Goal: Information Seeking & Learning: Learn about a topic

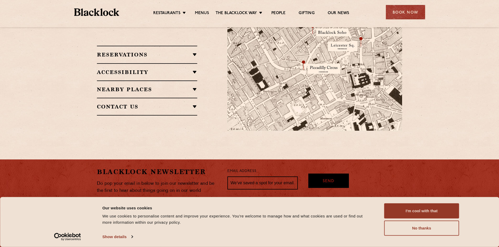
scroll to position [308, 0]
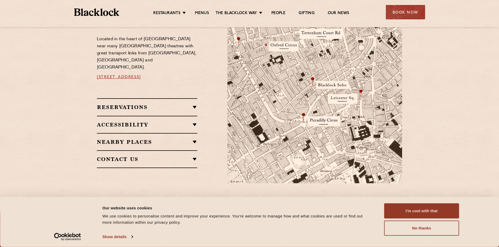
click at [165, 139] on h2 "Nearby Places" at bounding box center [147, 142] width 100 height 6
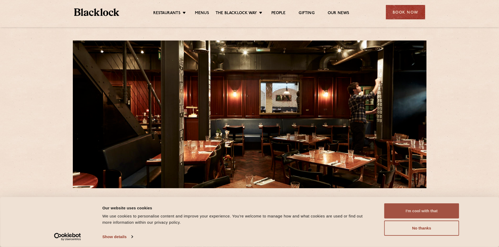
click at [399, 210] on button "I'm cool with that" at bounding box center [421, 211] width 75 height 15
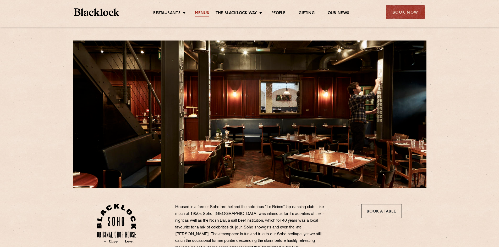
click at [203, 13] on link "Menus" at bounding box center [202, 14] width 14 height 6
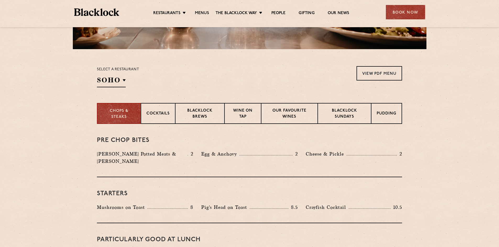
scroll to position [157, 0]
